Goal: Task Accomplishment & Management: Use online tool/utility

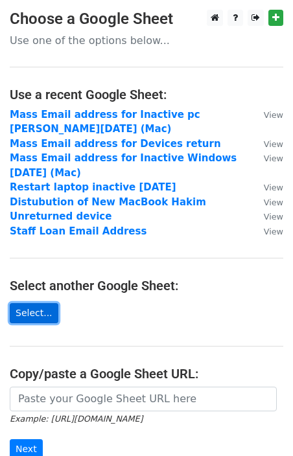
click at [40, 303] on link "Select..." at bounding box center [34, 313] width 49 height 20
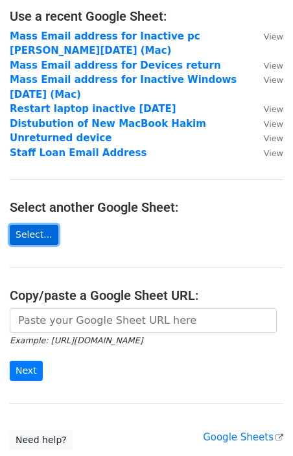
scroll to position [80, 0]
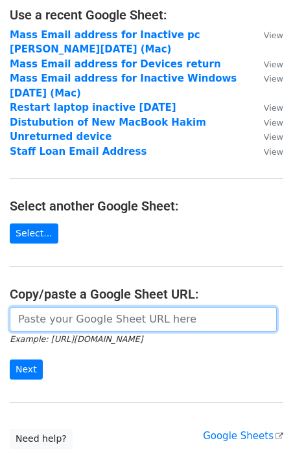
click at [63, 308] on input "url" at bounding box center [143, 319] width 267 height 25
paste input "https://docs.google.com/spreadsheets/d/1pEsgkrcjCehyj7l9s7OHdIA-GmiHWNwCqac66Ki…"
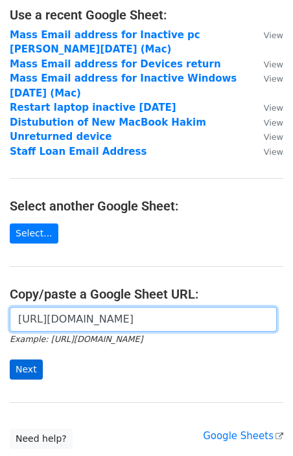
type input "https://docs.google.com/spreadsheets/d/1pEsgkrcjCehyj7l9s7OHdIA-GmiHWNwCqac66Ki…"
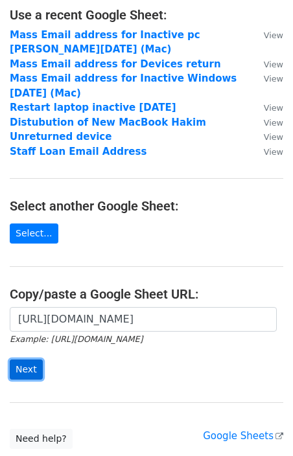
scroll to position [0, 0]
click at [28, 359] on input "Next" at bounding box center [26, 369] width 33 height 20
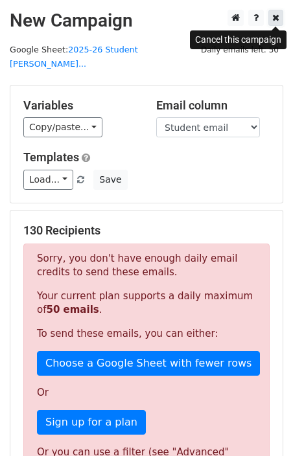
click at [280, 17] on link at bounding box center [275, 18] width 15 height 16
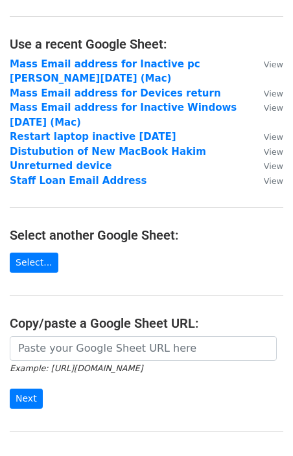
scroll to position [106, 0]
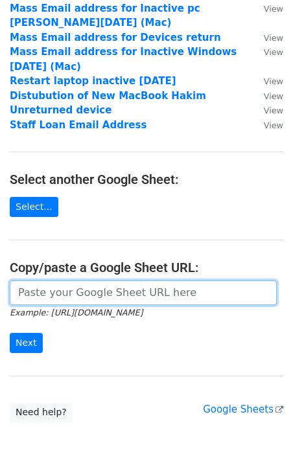
click at [82, 280] on input "url" at bounding box center [143, 292] width 267 height 25
paste input "https://docs.google.com/spreadsheets/d/1HU2jvmIwgBtKwwXkVdCIu92SYMpVK74eT0JoKFb…"
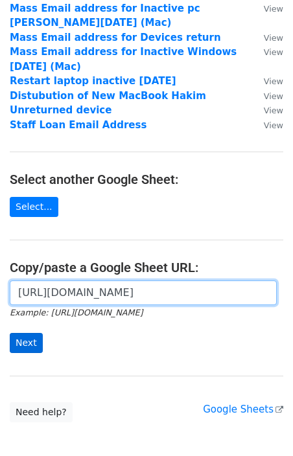
type input "https://docs.google.com/spreadsheets/d/1HU2jvmIwgBtKwwXkVdCIu92SYMpVK74eT0JoKFb…"
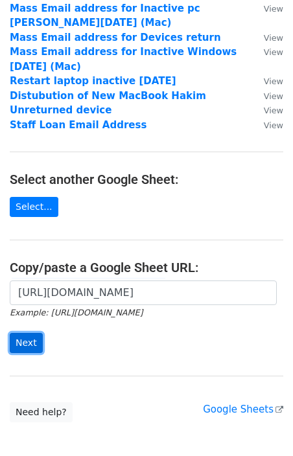
click at [19, 333] on input "Next" at bounding box center [26, 343] width 33 height 20
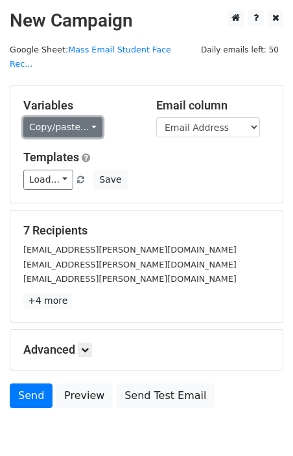
click at [88, 119] on link "Copy/paste..." at bounding box center [62, 127] width 79 height 20
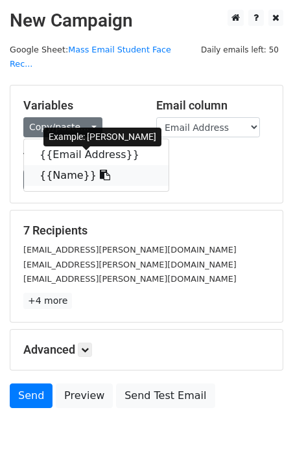
click at [73, 165] on link "{{Name}}" at bounding box center [96, 175] width 144 height 21
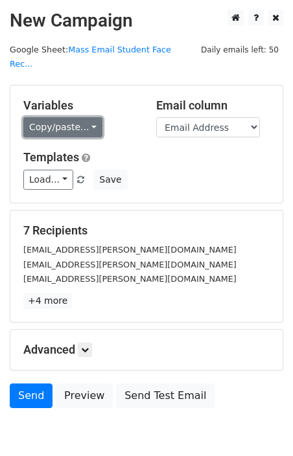
click at [91, 117] on link "Copy/paste..." at bounding box center [62, 127] width 79 height 20
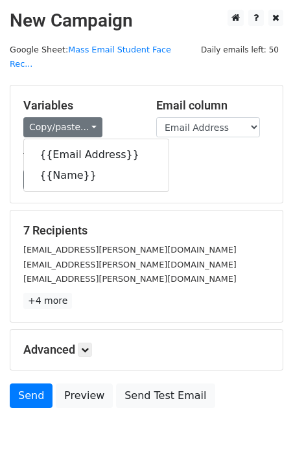
click at [124, 102] on div "Variables Copy/paste... {{Email Address}} {{Name}}" at bounding box center [80, 118] width 133 height 40
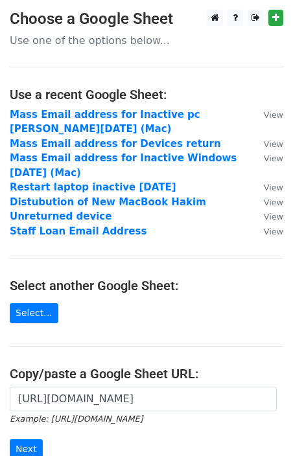
scroll to position [106, 0]
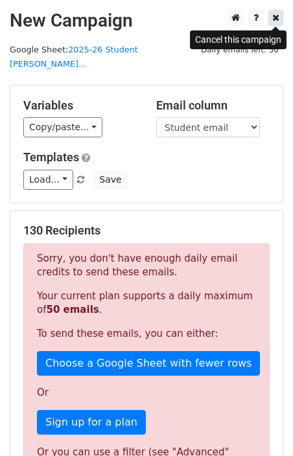
click at [273, 22] on icon at bounding box center [275, 17] width 7 height 9
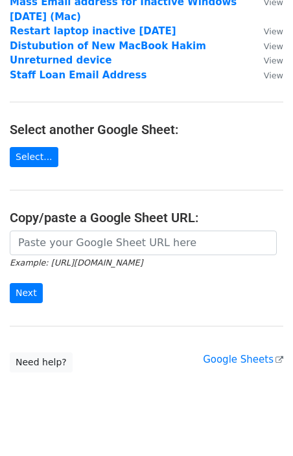
scroll to position [161, 0]
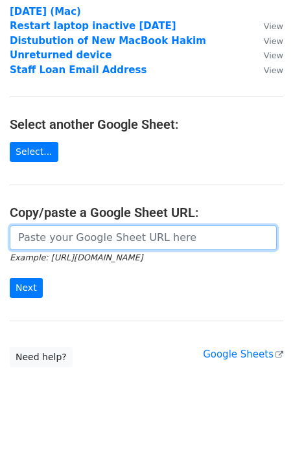
click at [76, 225] on input "url" at bounding box center [143, 237] width 267 height 25
paste input "https://docs.google.com/spreadsheets/d/1HU2jvmIwgBtKwwXkVdCIu92SYMpVK74eT0JoKFb…"
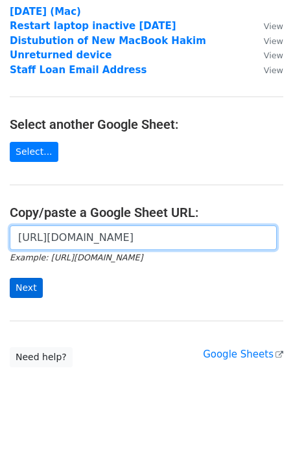
type input "https://docs.google.com/spreadsheets/d/1HU2jvmIwgBtKwwXkVdCIu92SYMpVK74eT0JoKFb…"
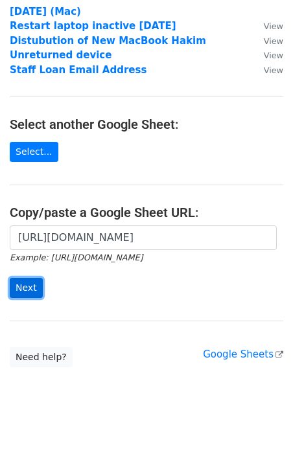
click at [32, 278] on input "Next" at bounding box center [26, 288] width 33 height 20
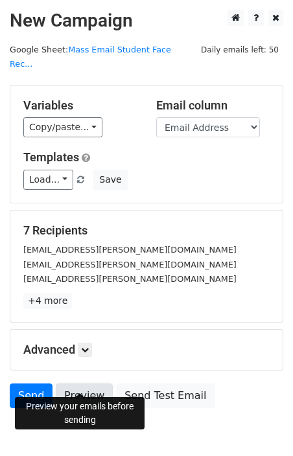
click at [83, 383] on link "Preview" at bounding box center [84, 395] width 57 height 25
click at [80, 383] on link "Preview" at bounding box center [84, 395] width 57 height 25
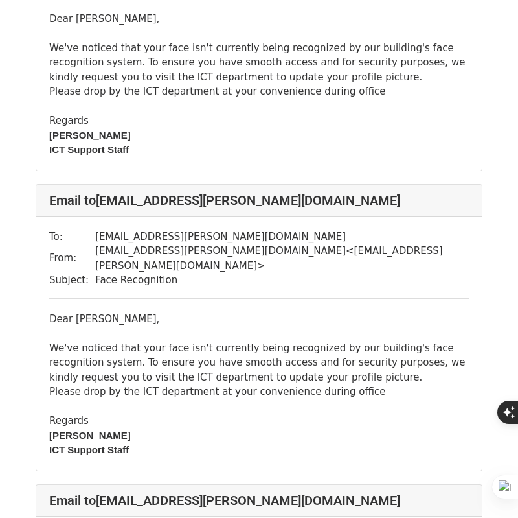
scroll to position [512, 0]
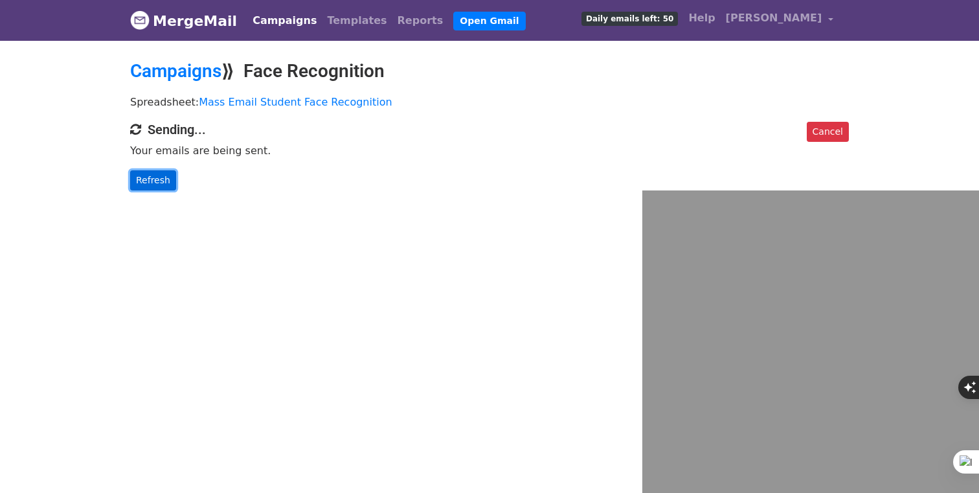
click at [160, 185] on link "Refresh" at bounding box center [153, 180] width 46 height 20
click at [156, 182] on link "Refresh" at bounding box center [153, 180] width 46 height 20
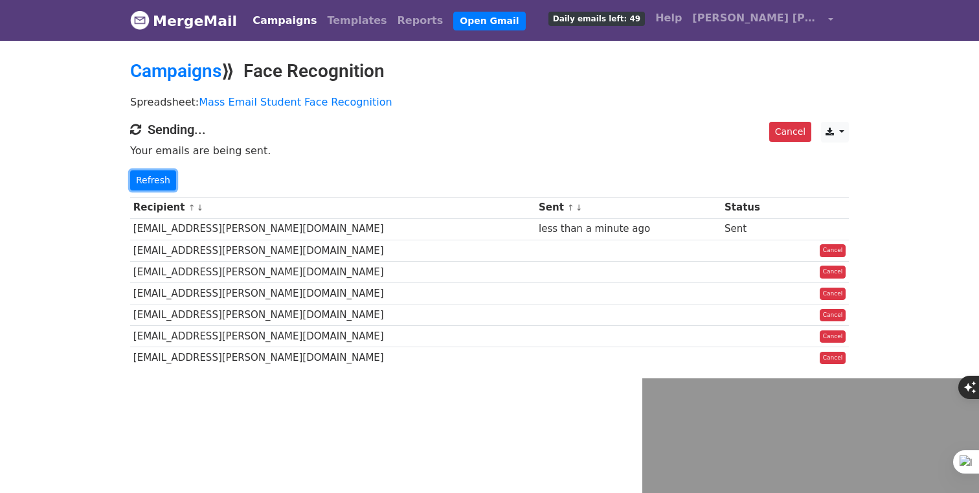
click at [156, 182] on link "Refresh" at bounding box center [153, 180] width 46 height 20
